Goal: Use online tool/utility: Utilize a website feature to perform a specific function

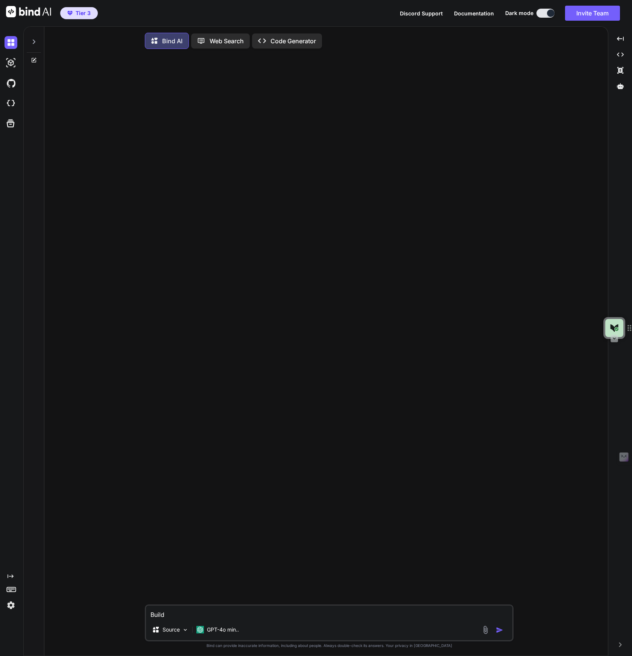
type textarea "x"
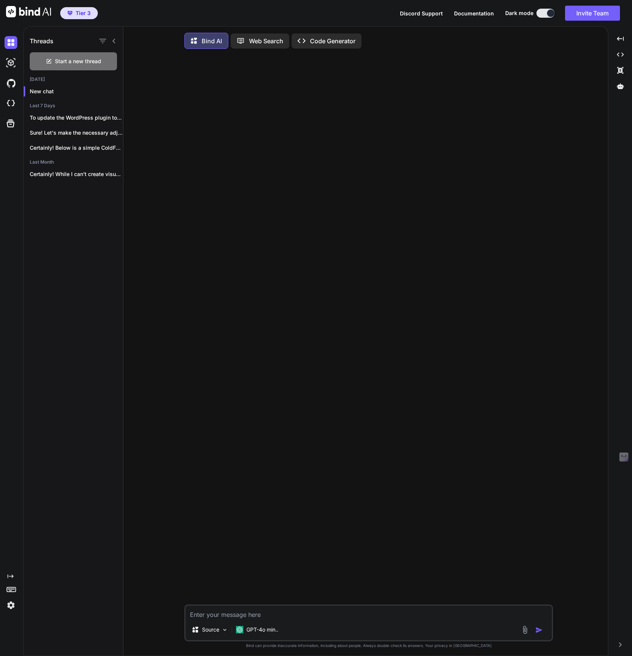
scroll to position [4, 0]
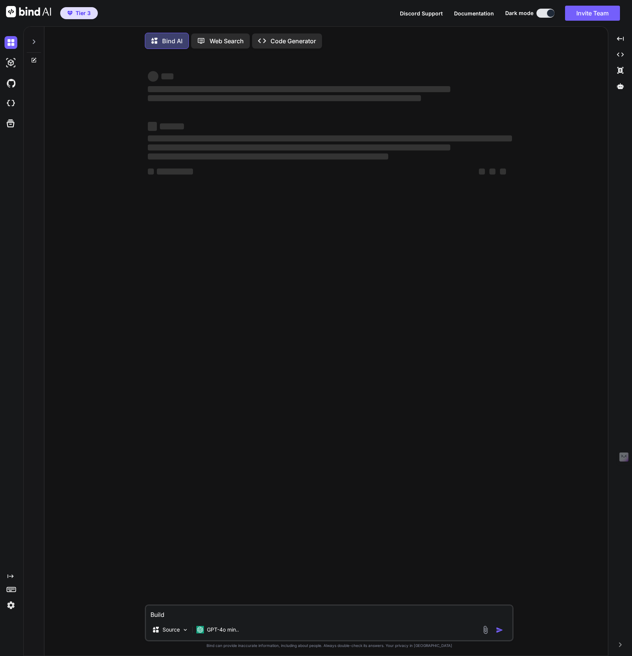
type textarea "x"
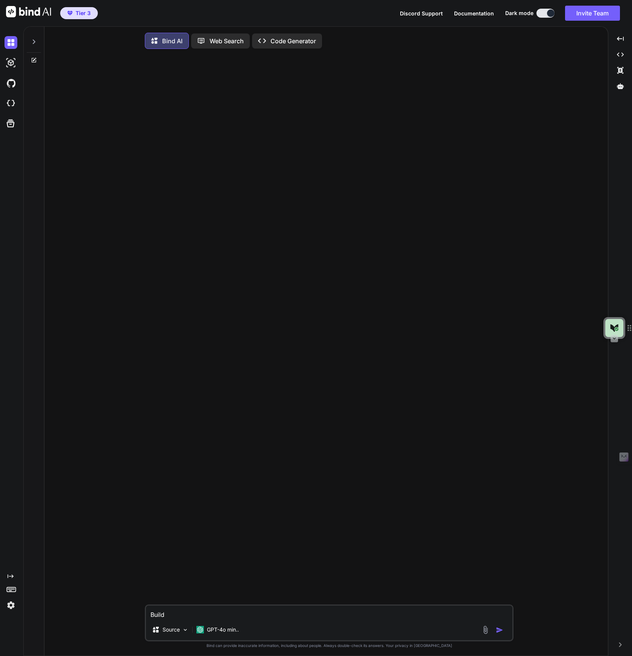
click at [182, 616] on textarea "Build" at bounding box center [329, 613] width 366 height 14
drag, startPoint x: 164, startPoint y: 611, endPoint x: 115, endPoint y: 605, distance: 49.0
click at [115, 605] on div "Build Build Source GPT-4o min.. Created with Bind Always check its answers. Pri…" at bounding box center [328, 356] width 557 height 603
click at [163, 616] on textarea "Build" at bounding box center [329, 613] width 366 height 14
